Goal: Transaction & Acquisition: Purchase product/service

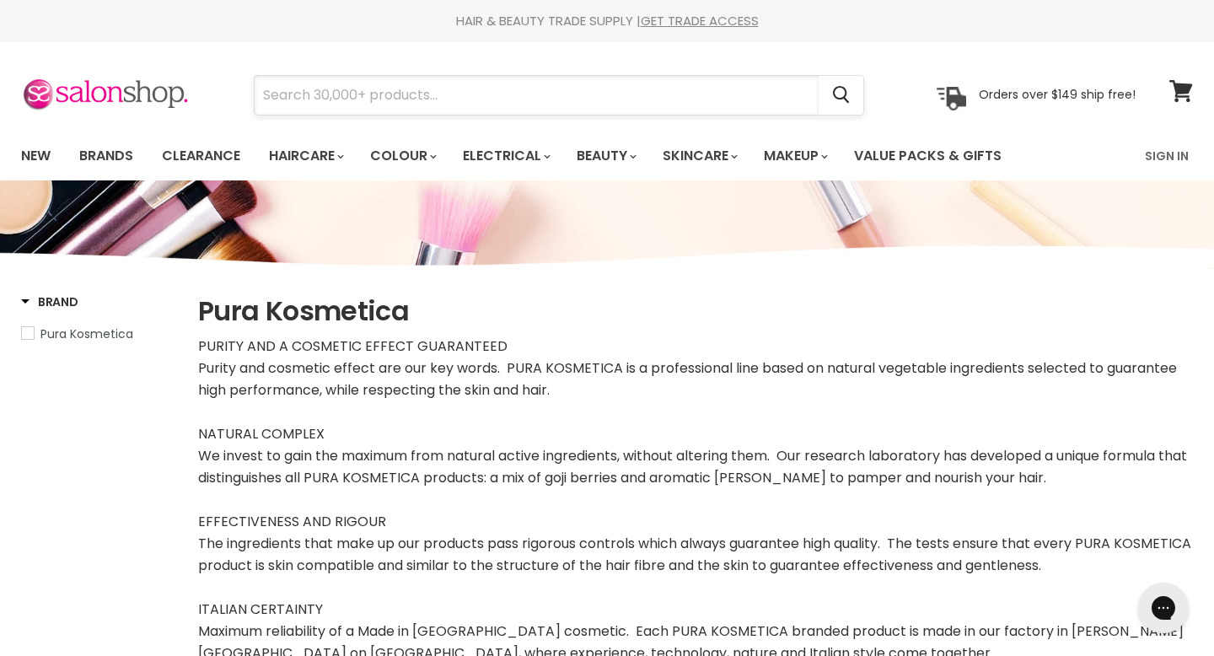
click at [443, 94] on input "Search" at bounding box center [537, 95] width 564 height 39
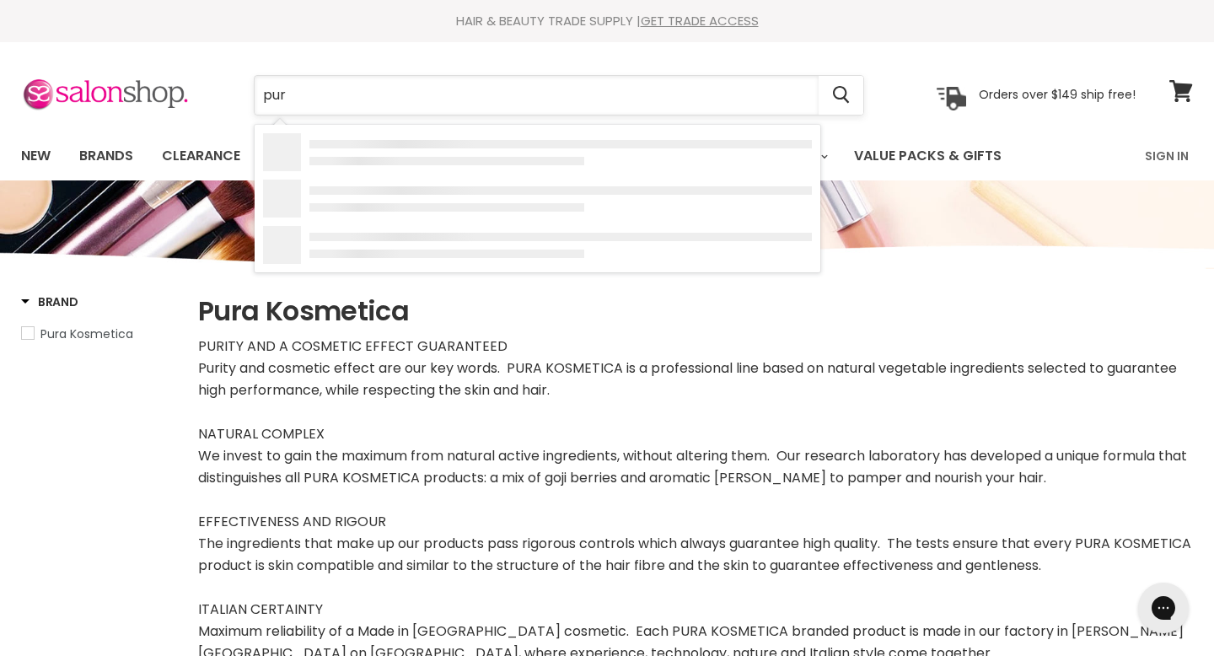
type input "pura"
